Goal: Task Accomplishment & Management: Manage account settings

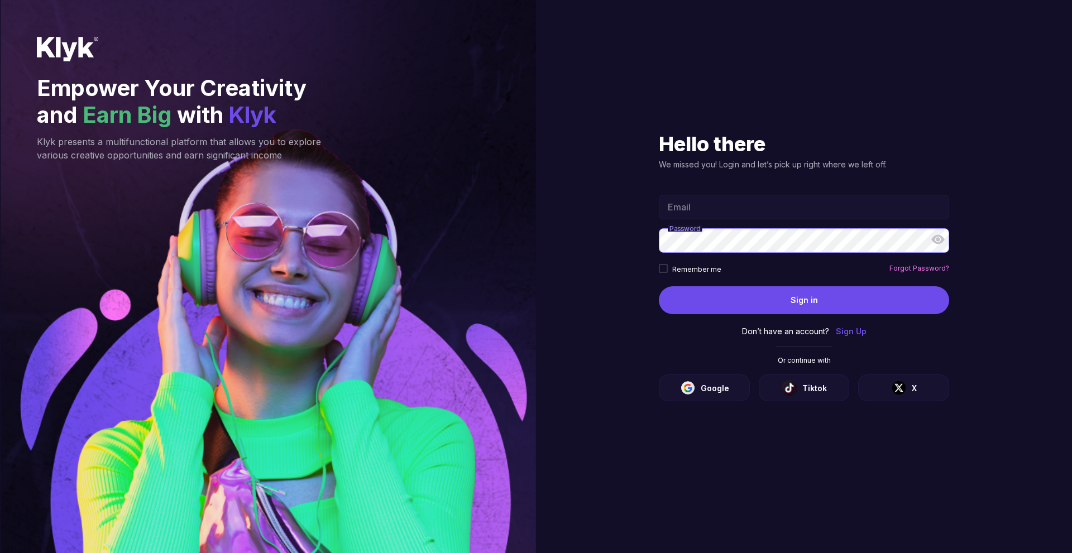
click at [898, 436] on section "Hello there We missed you! Login and let’s pick up right where we left off. Ema…" at bounding box center [803, 276] width 335 height 553
click at [713, 213] on input "Email" at bounding box center [804, 207] width 290 height 25
type input "dsdsadas"
click at [618, 231] on div "Hello there We missed you! Login and let’s pick up right where we left off. dsd…" at bounding box center [804, 276] width 536 height 553
click at [726, 256] on div "dsdsadas Email Password Remember me Forgot Password?" at bounding box center [804, 235] width 290 height 103
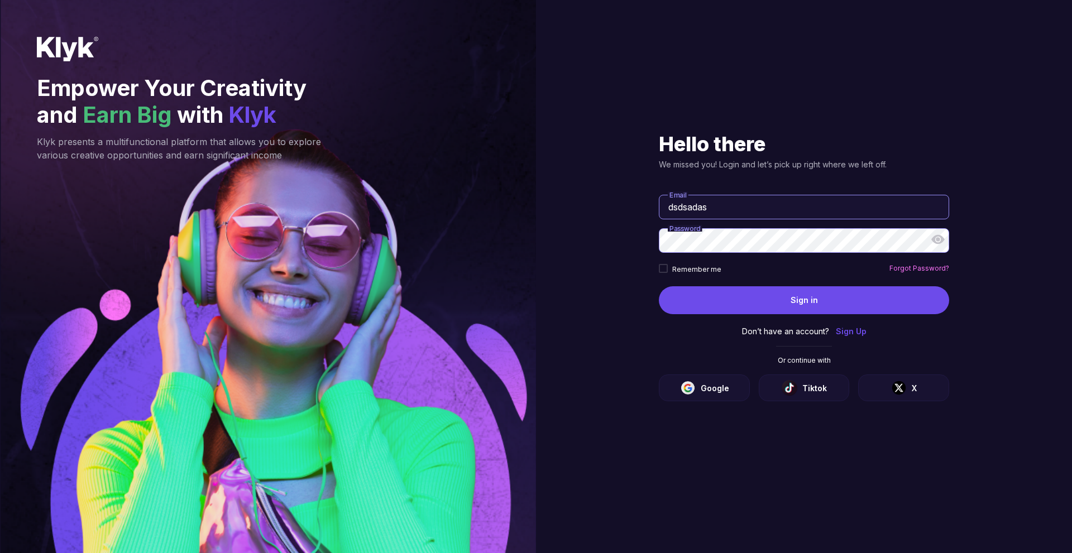
click at [940, 240] on icon at bounding box center [937, 239] width 13 height 13
click at [939, 247] on div at bounding box center [937, 239] width 22 height 22
click at [734, 191] on div "dsdsadas Email Password Remember me Forgot Password?" at bounding box center [804, 235] width 290 height 103
click at [737, 199] on input "dsdsadas" at bounding box center [804, 207] width 290 height 25
click at [714, 255] on div "dsdsadas Email Password Remember me Forgot Password?" at bounding box center [804, 235] width 290 height 103
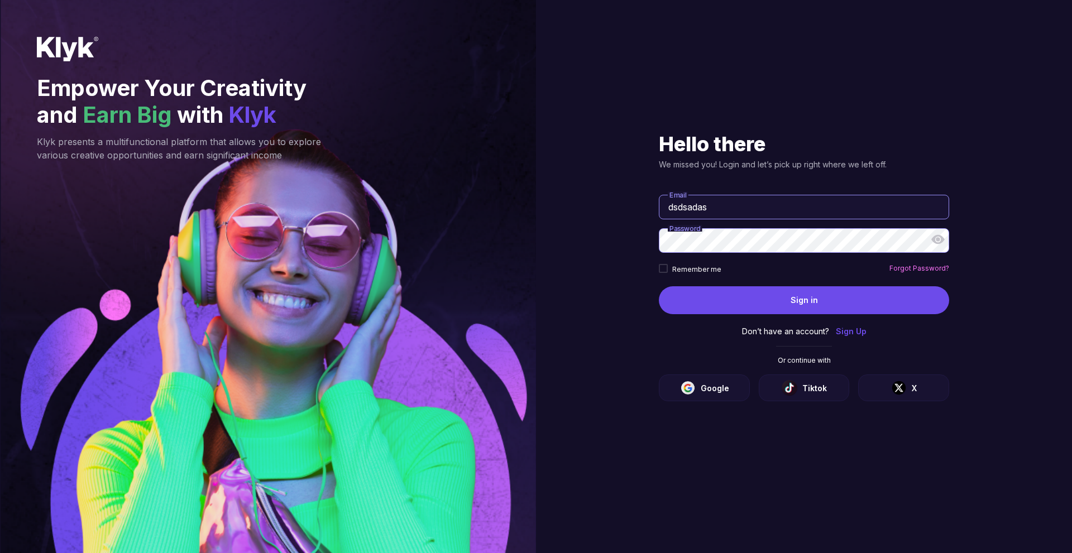
click at [934, 244] on icon at bounding box center [937, 239] width 13 height 13
click at [937, 240] on icon at bounding box center [937, 239] width 13 height 13
